Goal: Communication & Community: Participate in discussion

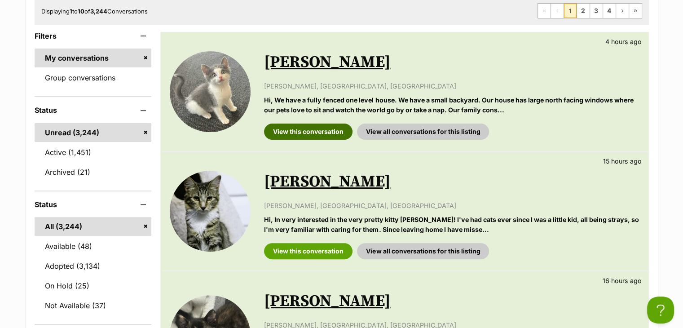
scroll to position [201, 0]
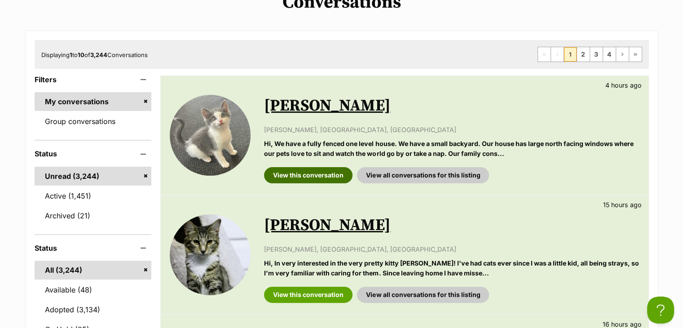
click at [311, 172] on link "View this conversation" at bounding box center [308, 175] width 89 height 16
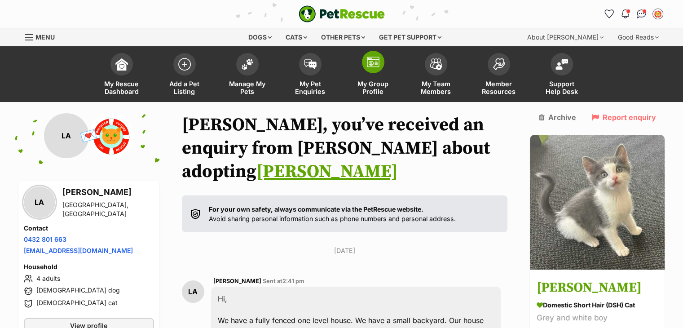
click at [374, 64] on img at bounding box center [373, 62] width 13 height 11
